Goal: Information Seeking & Learning: Find specific fact

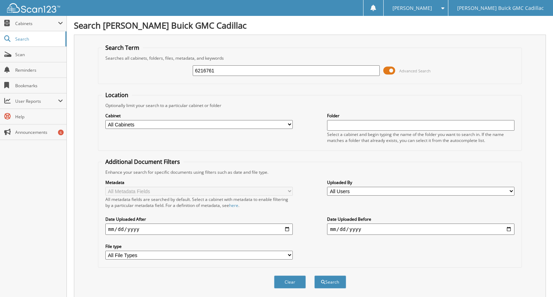
type input "6216761"
click at [314, 276] on button "Search" at bounding box center [330, 282] width 32 height 13
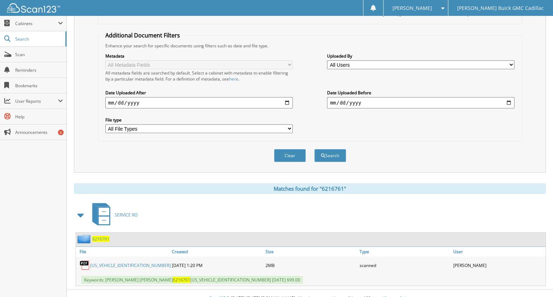
scroll to position [137, 0]
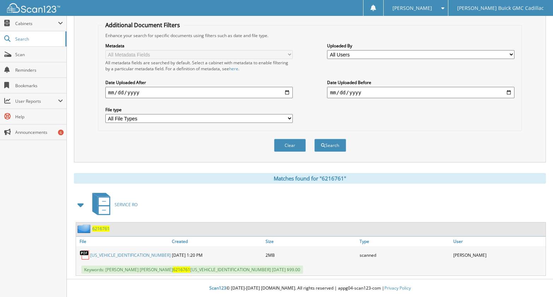
click at [117, 256] on link "[US_VEHICLE_IDENTIFICATION_NUMBER]" at bounding box center [130, 256] width 81 height 6
click at [100, 230] on span "6216761" at bounding box center [100, 229] width 17 height 6
